Goal: Information Seeking & Learning: Stay updated

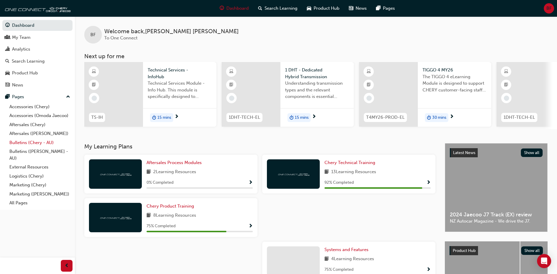
click at [31, 144] on link "Bulletins (Chery - AU)" at bounding box center [40, 142] width 66 height 9
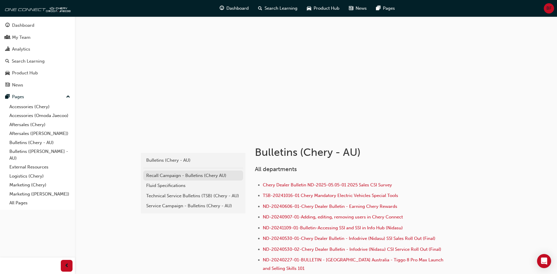
click at [176, 173] on div "Recall Campaign - Bulletins (Chery AU)" at bounding box center [193, 175] width 94 height 7
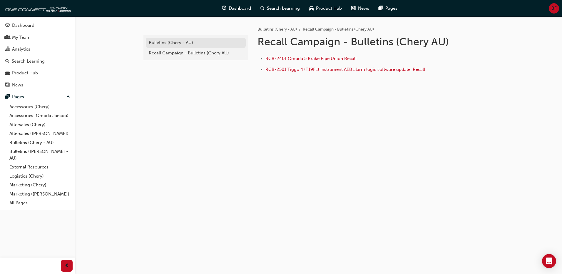
click at [158, 45] on div "Bulletins (Chery - AU)" at bounding box center [196, 42] width 94 height 7
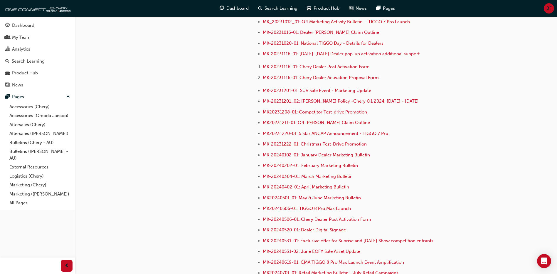
scroll to position [1213, 0]
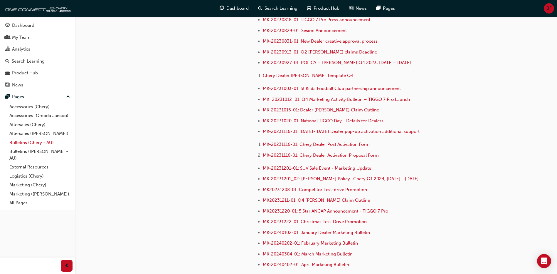
click at [36, 143] on link "Bulletins (Chery - AU)" at bounding box center [40, 142] width 66 height 9
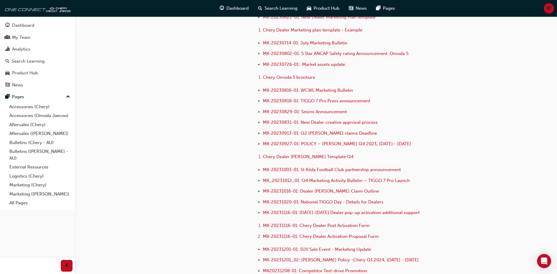
scroll to position [1124, 0]
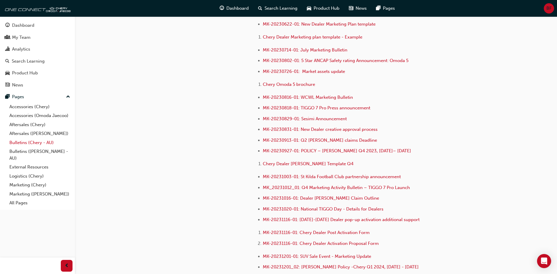
click at [21, 141] on link "Bulletins (Chery - AU)" at bounding box center [40, 142] width 66 height 9
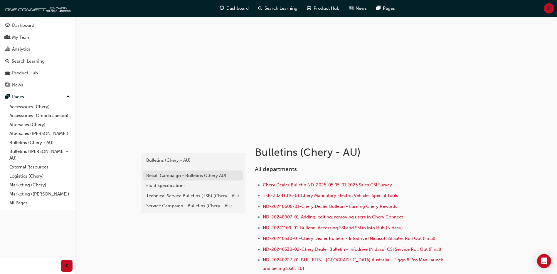
click at [195, 176] on div "Recall Campaign - Bulletins (Chery AU)" at bounding box center [193, 175] width 94 height 7
